Goal: Find specific page/section: Find specific page/section

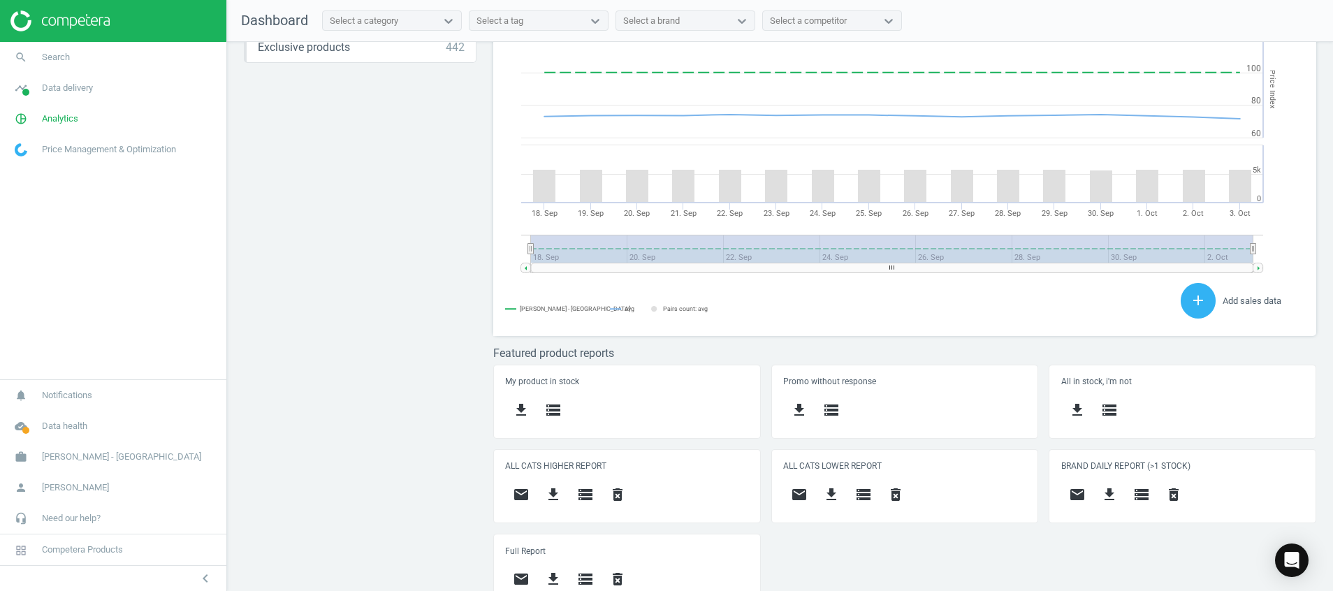
scroll to position [383, 0]
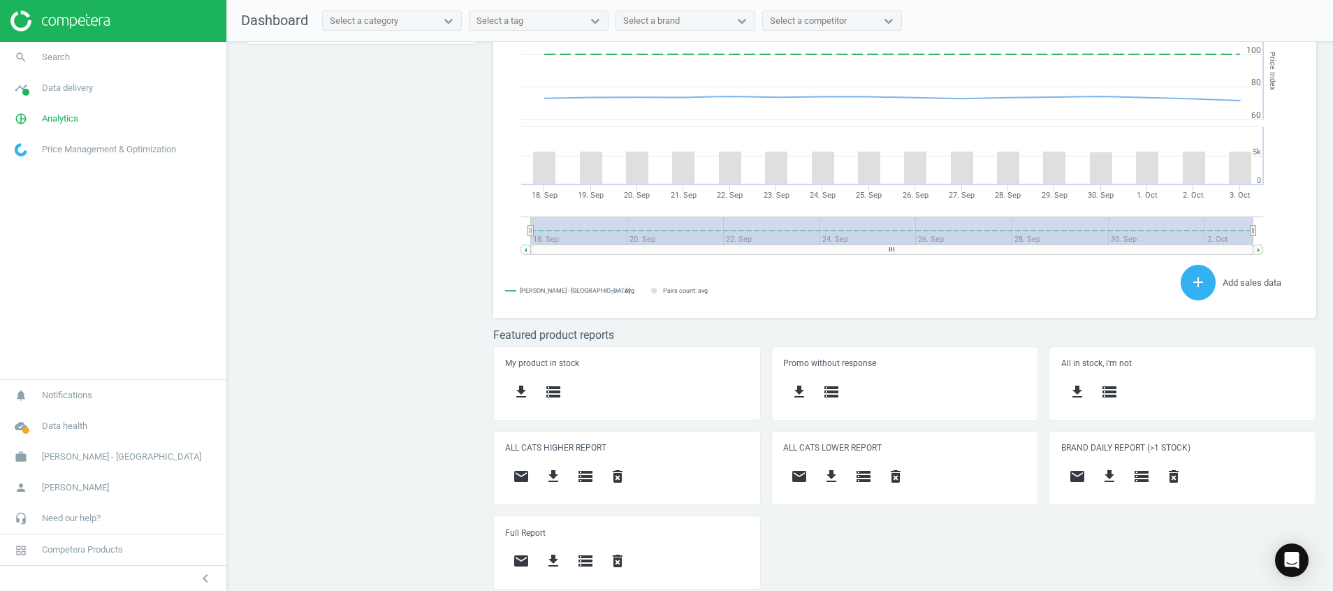
click at [81, 18] on img at bounding box center [59, 20] width 99 height 21
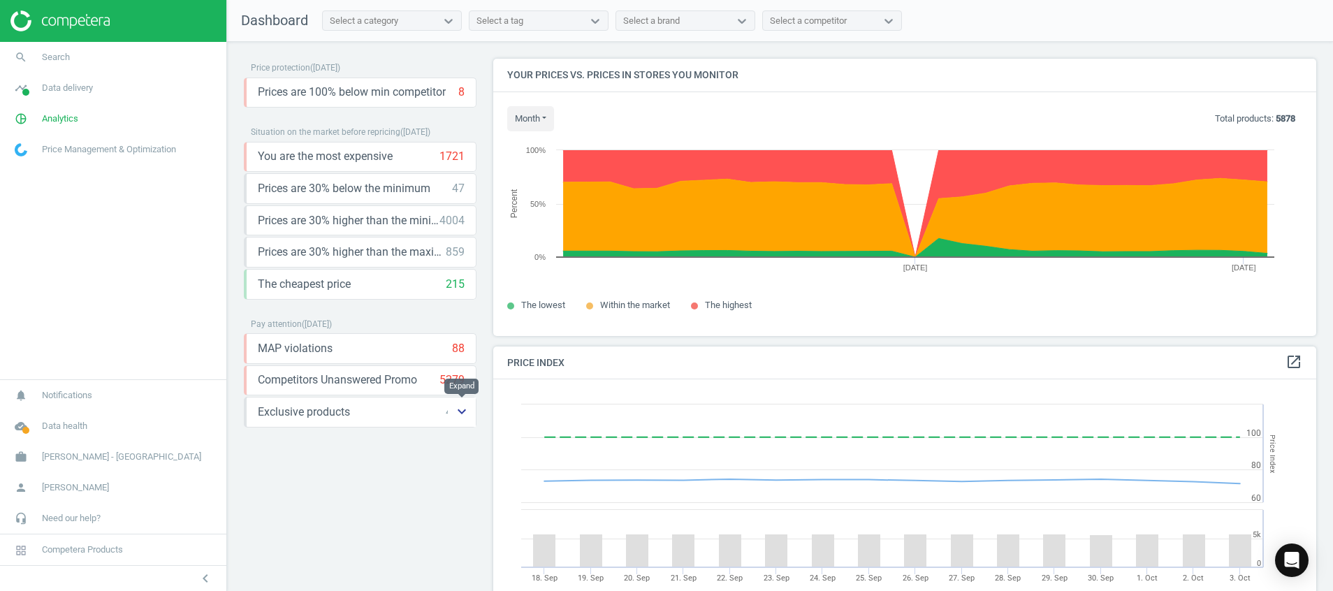
click at [461, 417] on icon "keyboard_arrow_down" at bounding box center [461, 411] width 17 height 17
click at [460, 418] on icon "keyboard_arrow_up" at bounding box center [461, 411] width 17 height 17
click at [458, 413] on icon "keyboard_arrow_down" at bounding box center [461, 411] width 17 height 17
click at [310, 439] on icon "storage" at bounding box center [306, 443] width 17 height 17
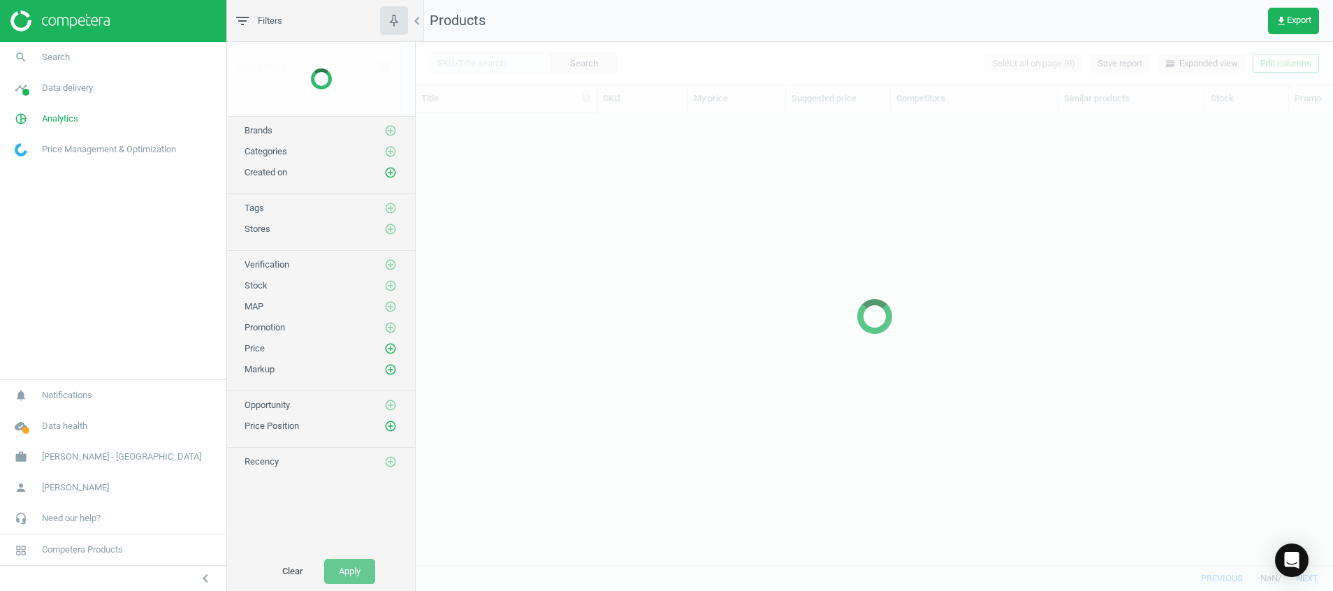
scroll to position [420, 901]
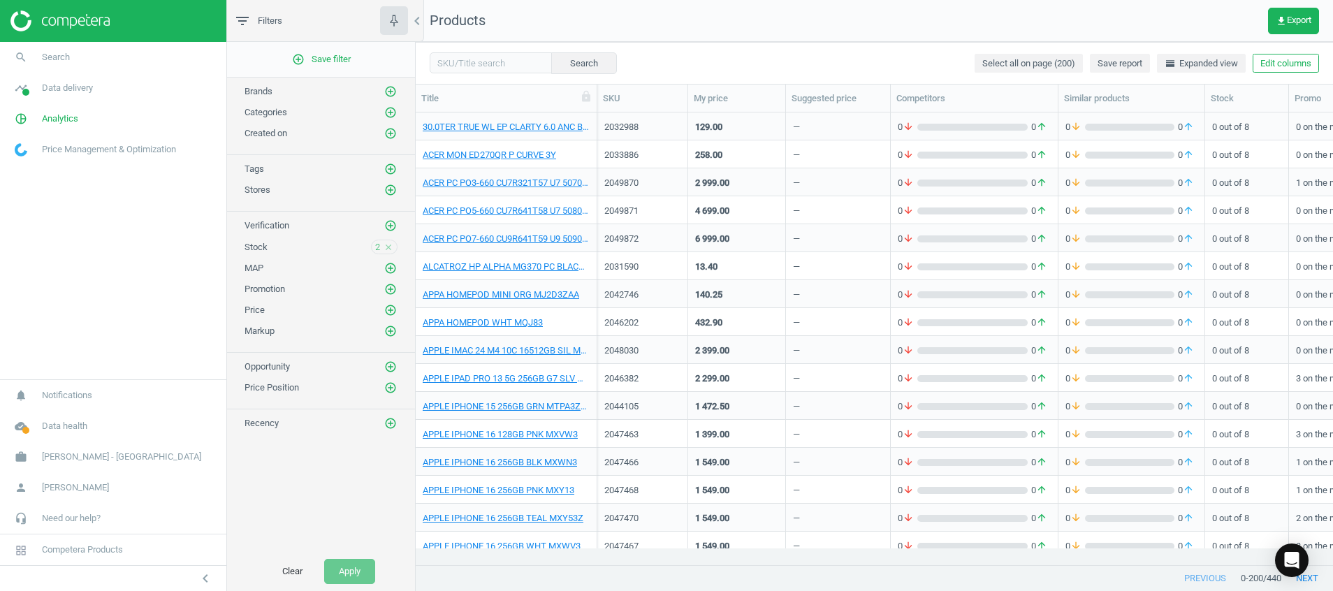
click at [80, 31] on div at bounding box center [113, 21] width 226 height 42
click at [68, 25] on img at bounding box center [59, 20] width 99 height 21
